Goal: Task Accomplishment & Management: Manage account settings

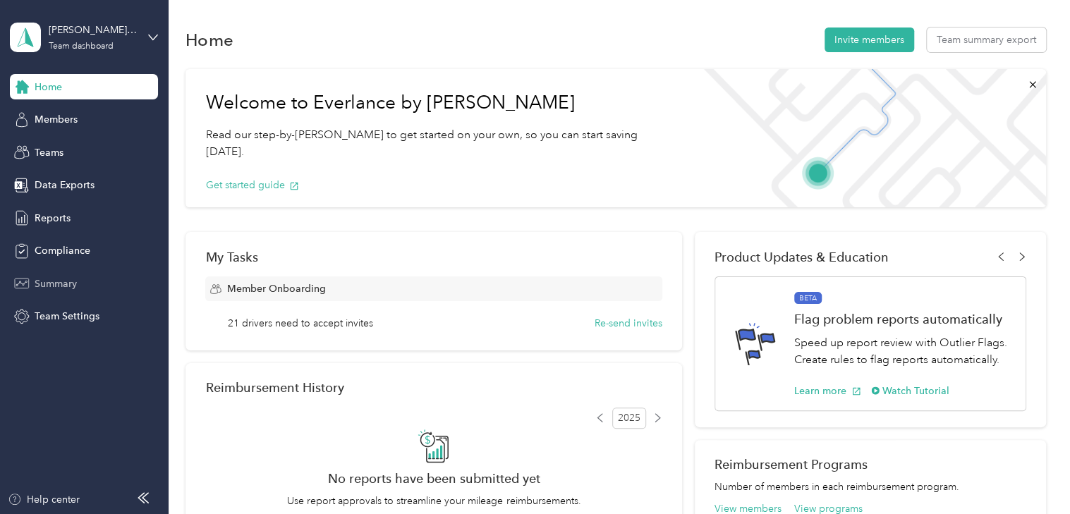
click at [66, 283] on span "Summary" at bounding box center [56, 283] width 42 height 15
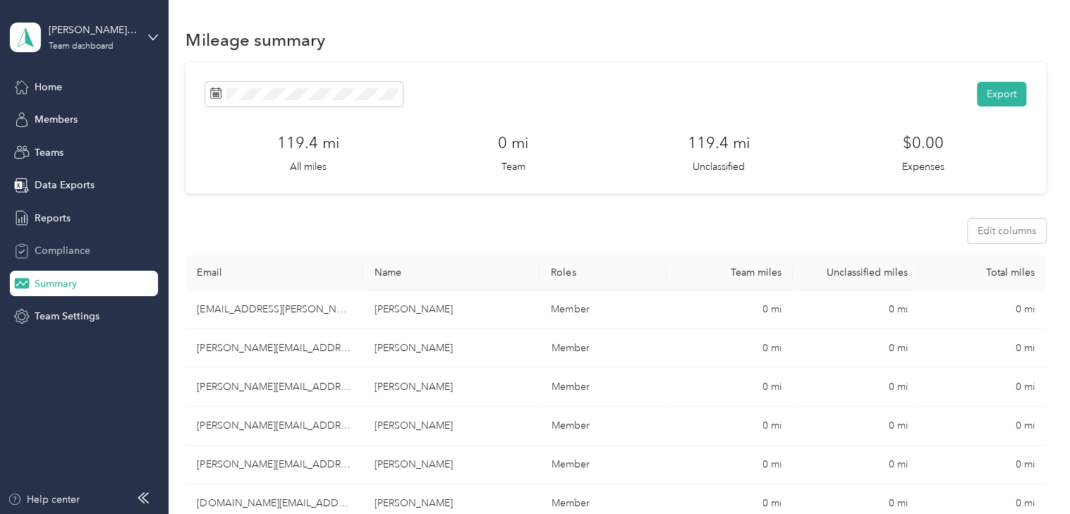
click at [61, 253] on span "Compliance" at bounding box center [63, 250] width 56 height 15
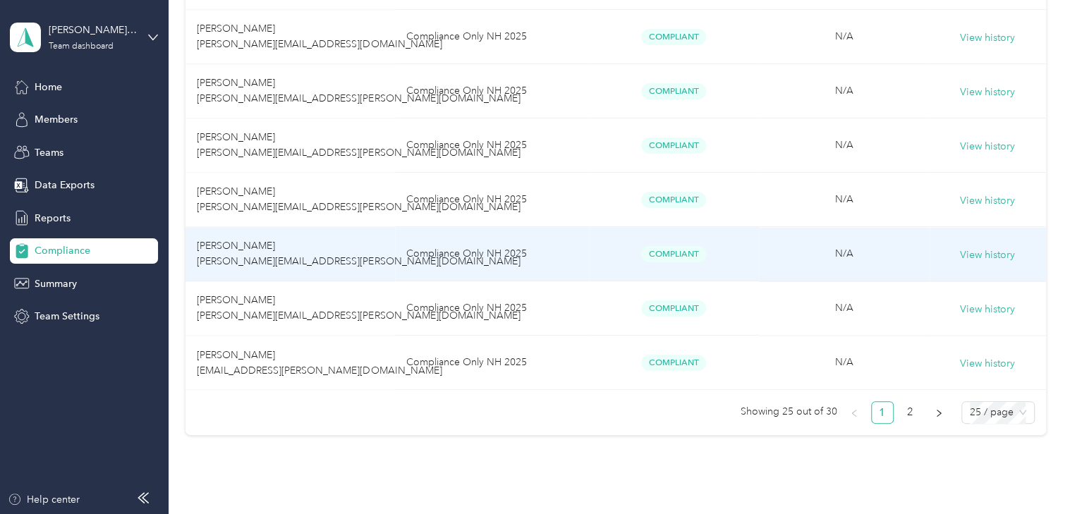
scroll to position [1284, 0]
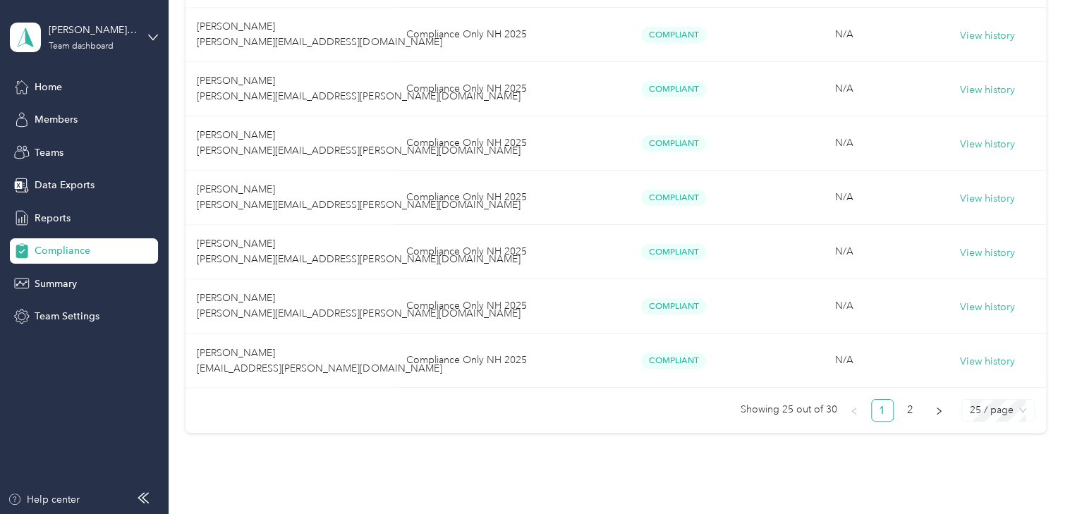
click at [989, 421] on span "25 / page" at bounding box center [998, 410] width 56 height 21
click at [985, 365] on div "50 / page" at bounding box center [998, 360] width 50 height 16
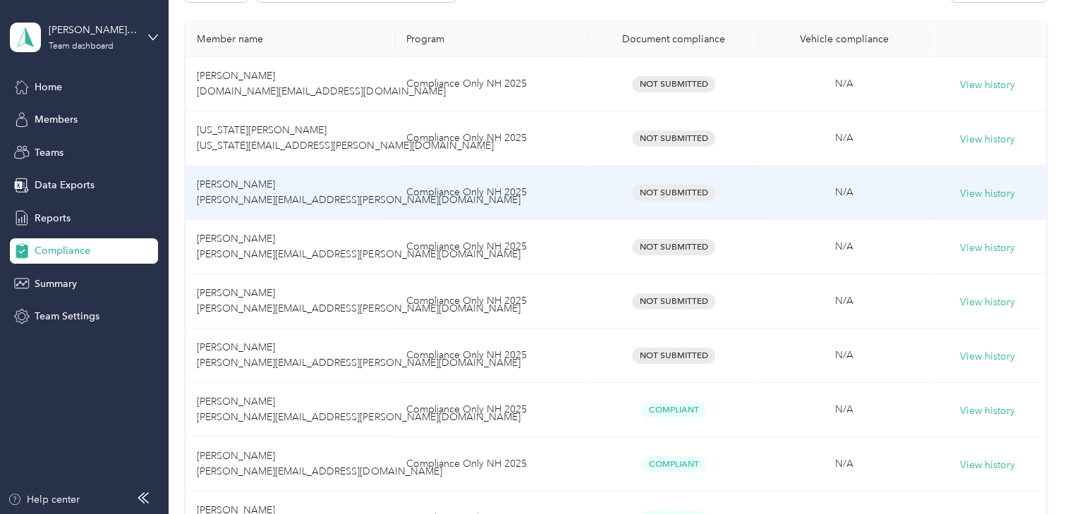
scroll to position [212, 0]
